Goal: Find specific page/section: Find specific page/section

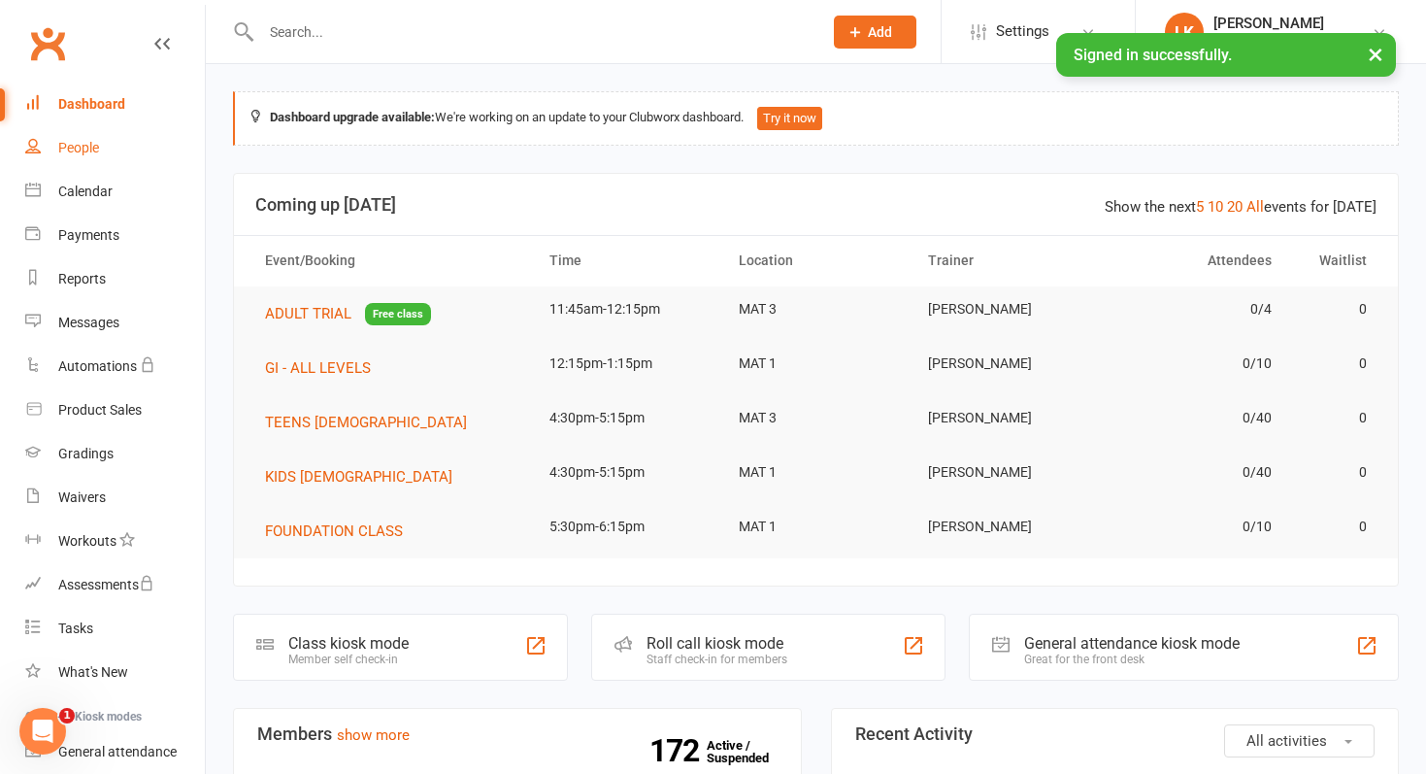
click at [84, 146] on div "People" at bounding box center [78, 148] width 41 height 16
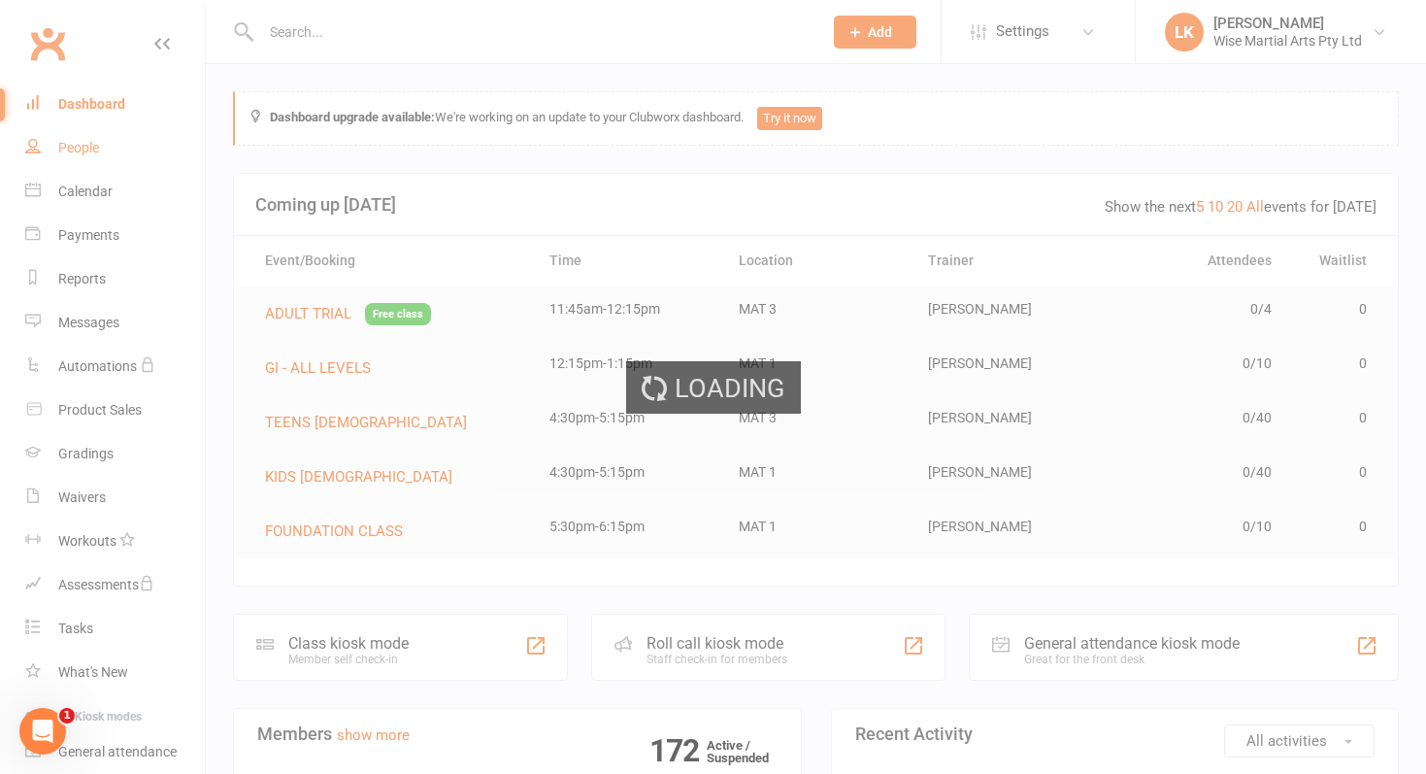
select select "50"
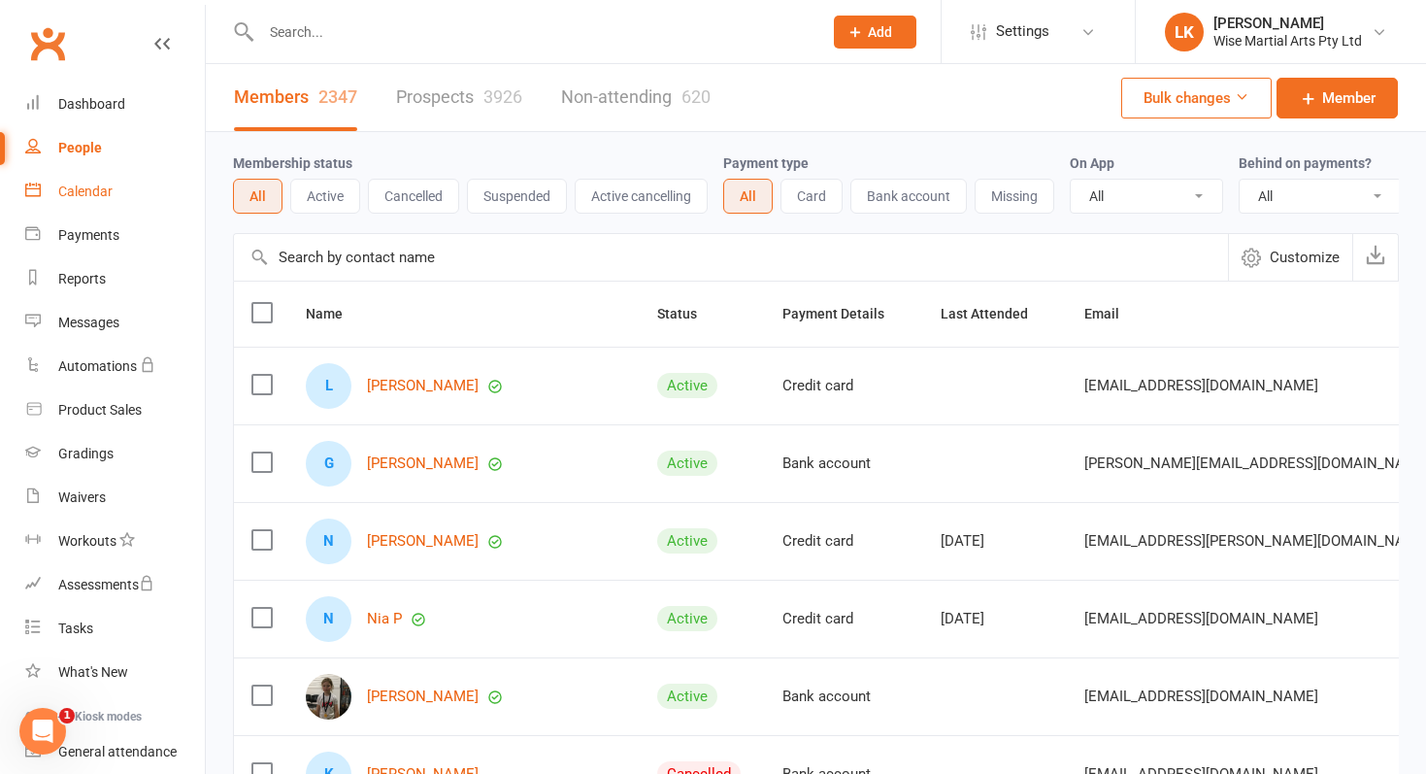
click at [82, 204] on link "Calendar" at bounding box center [115, 192] width 180 height 44
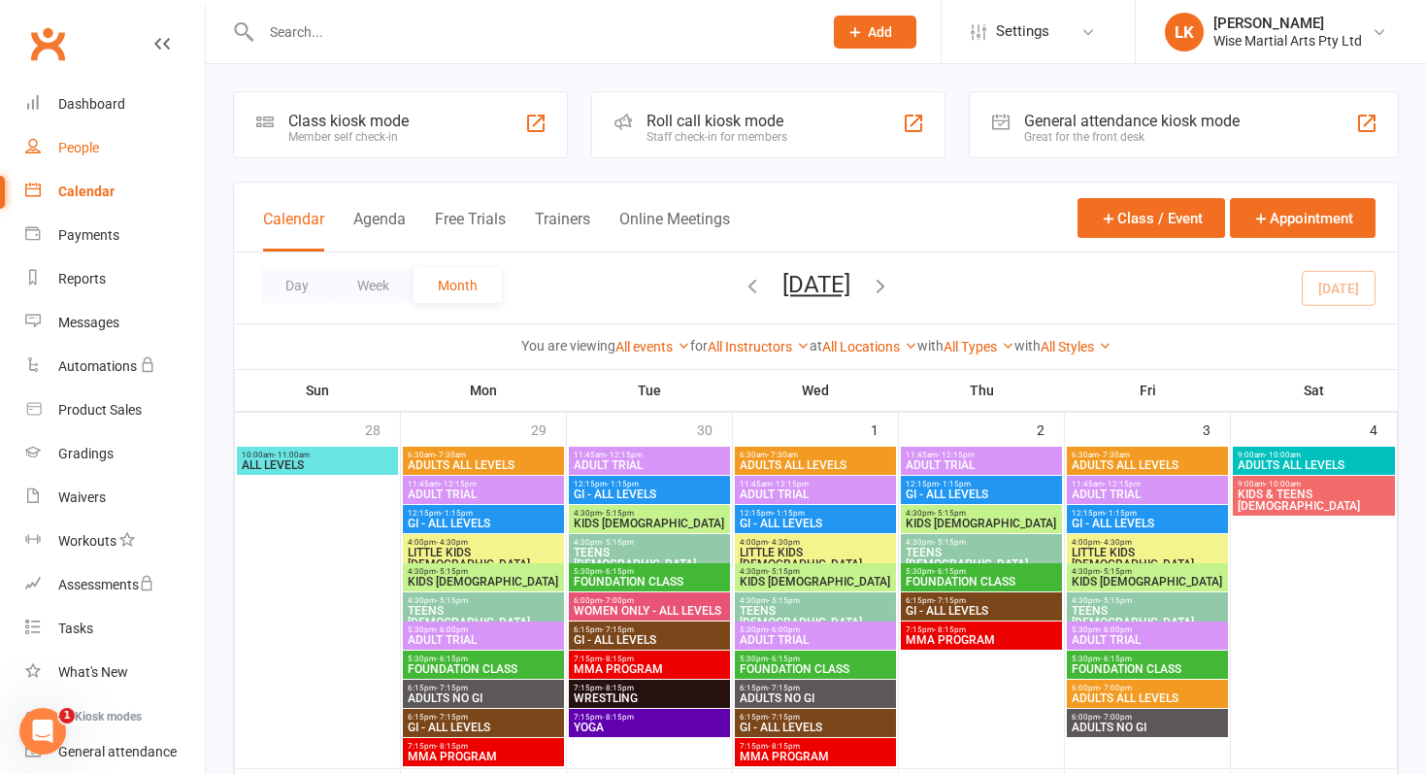
click at [78, 155] on link "People" at bounding box center [115, 148] width 180 height 44
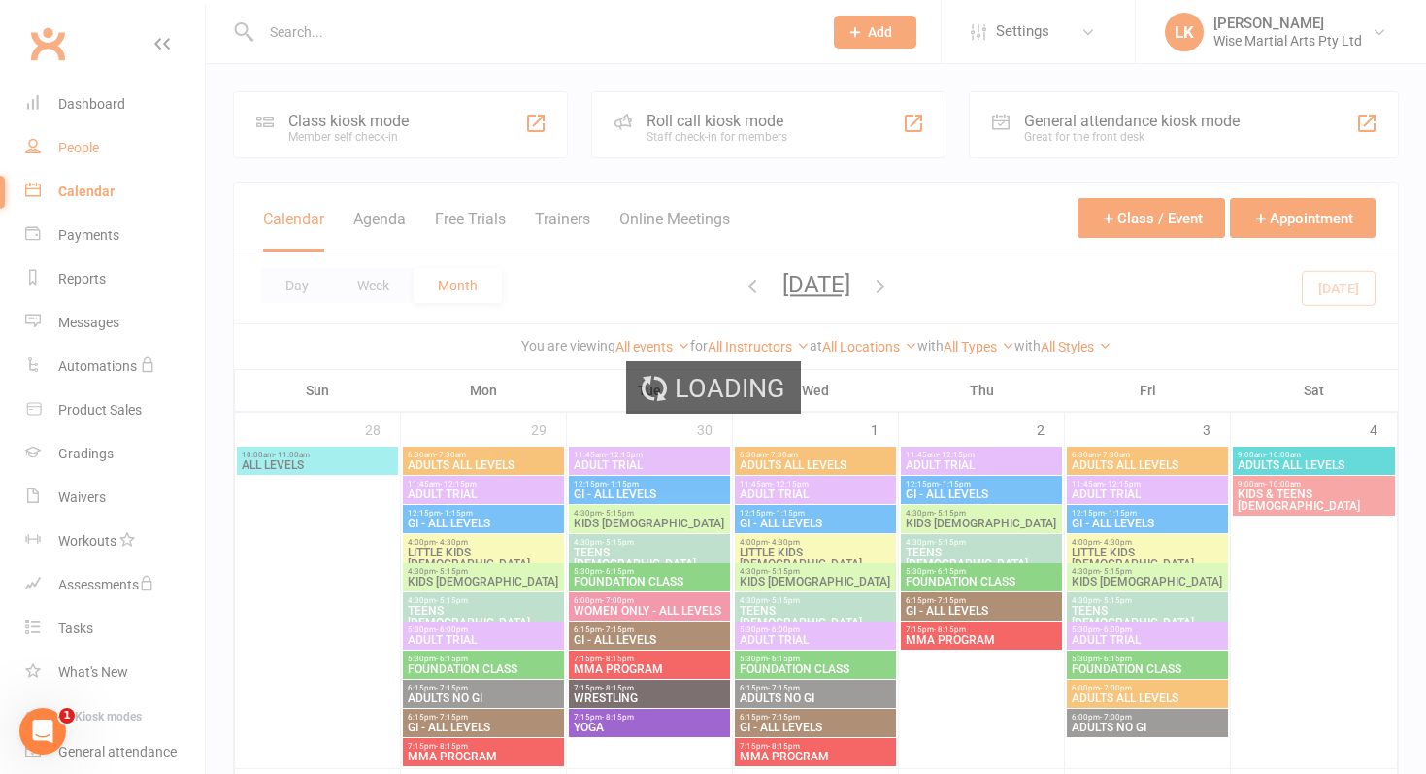
select select "50"
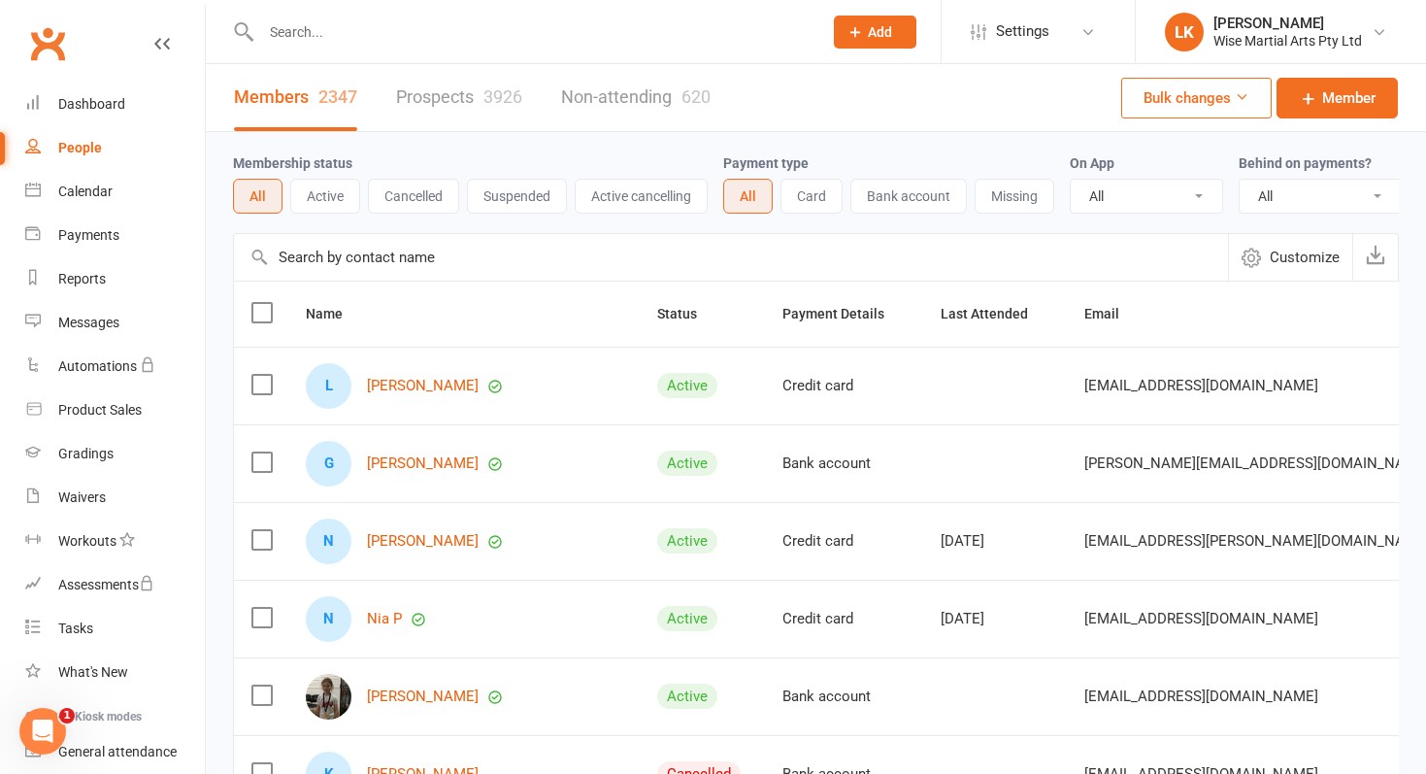
click at [327, 210] on button "Active" at bounding box center [325, 196] width 70 height 35
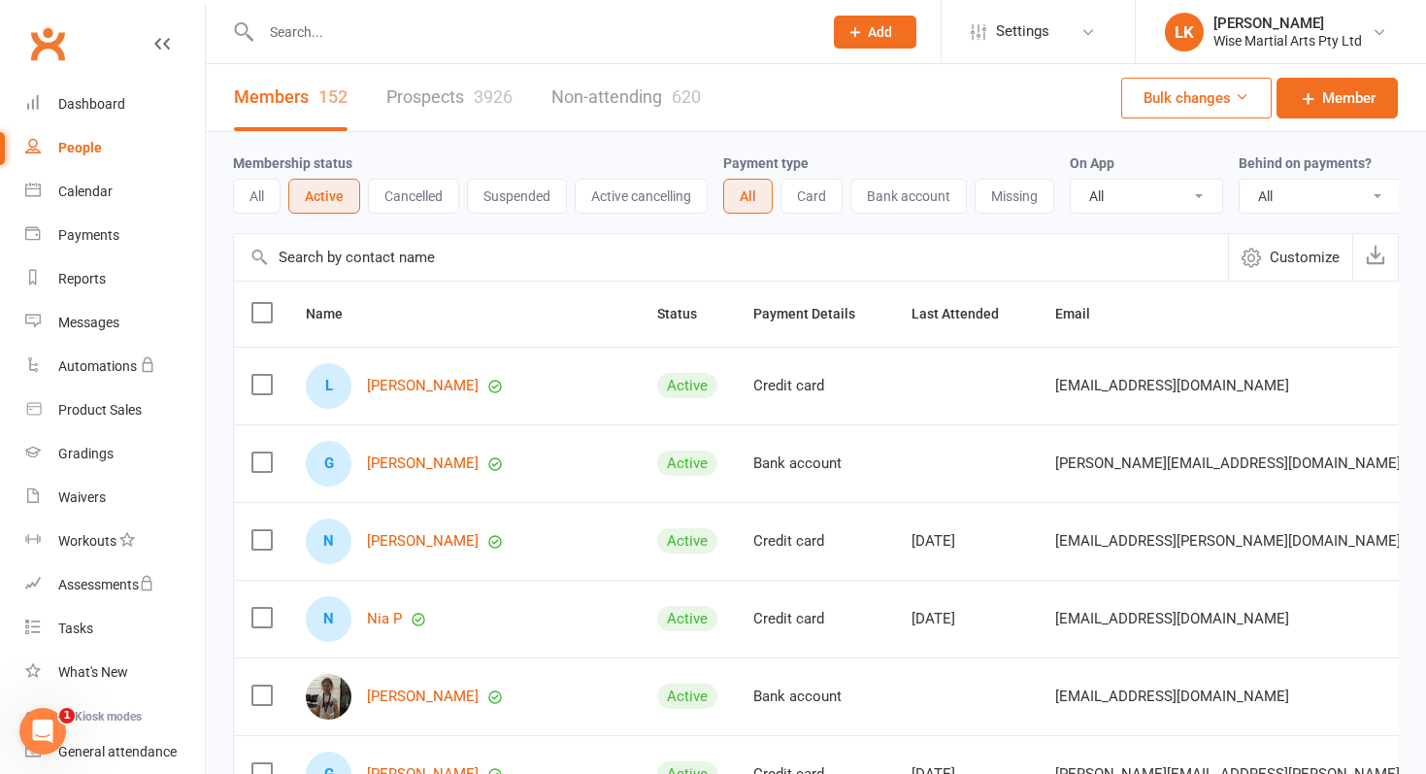
click at [372, 43] on input "text" at bounding box center [531, 31] width 553 height 27
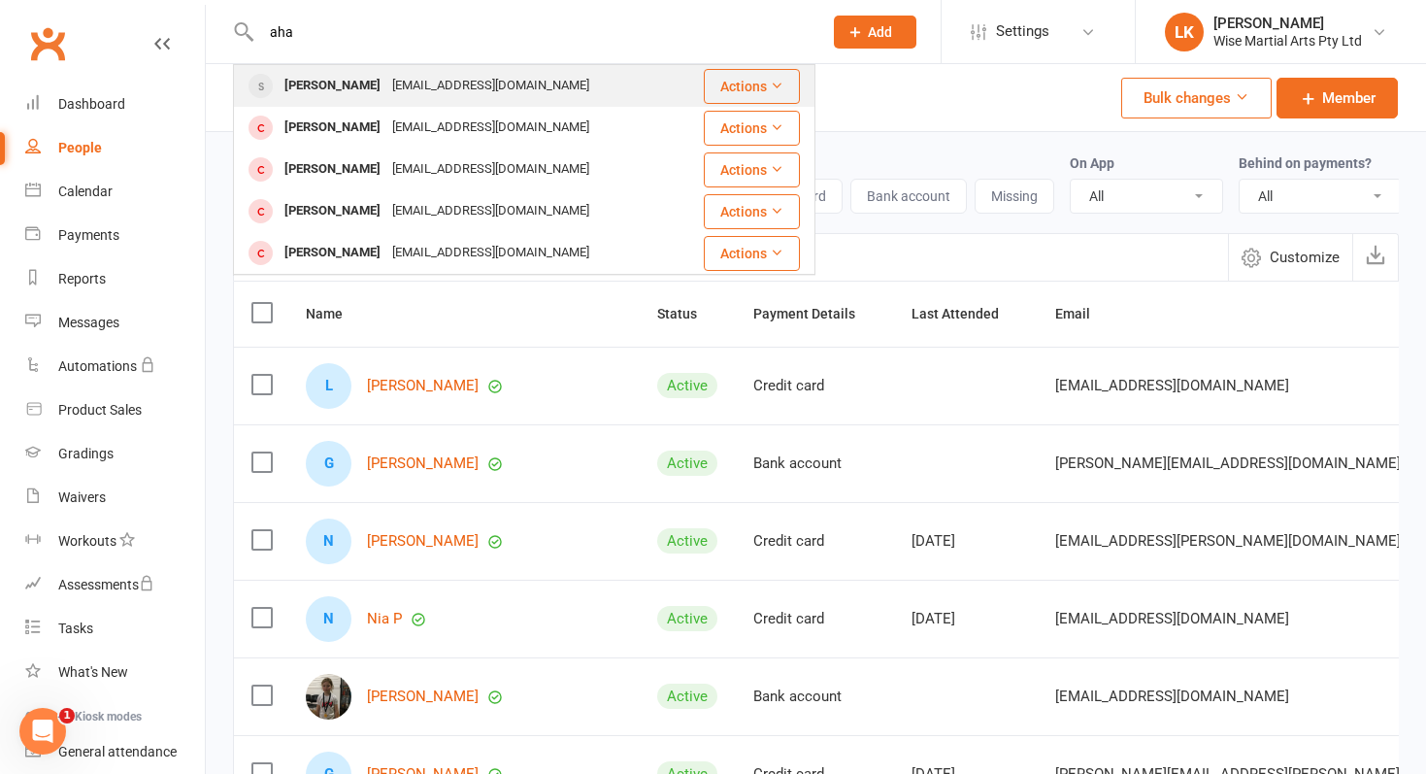
type input "aha"
click at [386, 84] on div "[EMAIL_ADDRESS][DOMAIN_NAME]" at bounding box center [490, 86] width 209 height 28
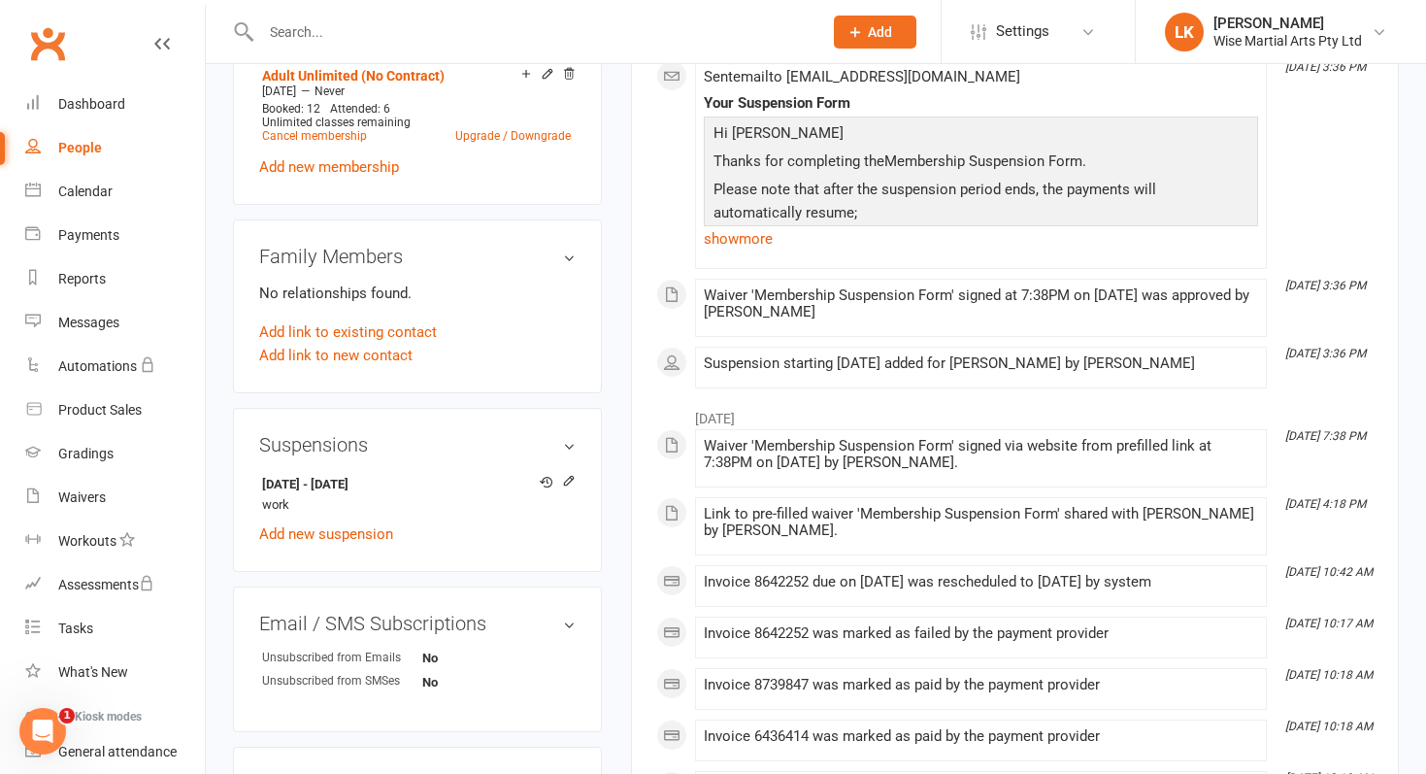
scroll to position [826, 0]
